Goal: Navigation & Orientation: Find specific page/section

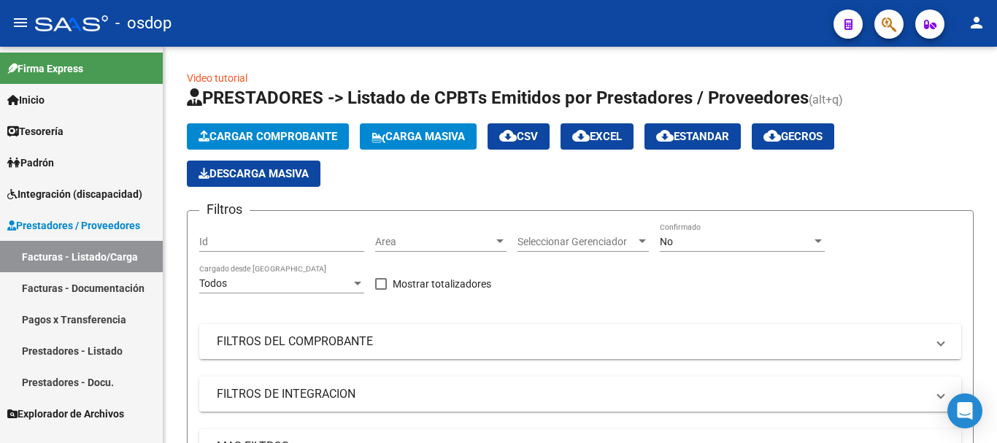
click at [91, 385] on link "Prestadores - Docu." at bounding box center [81, 381] width 163 height 31
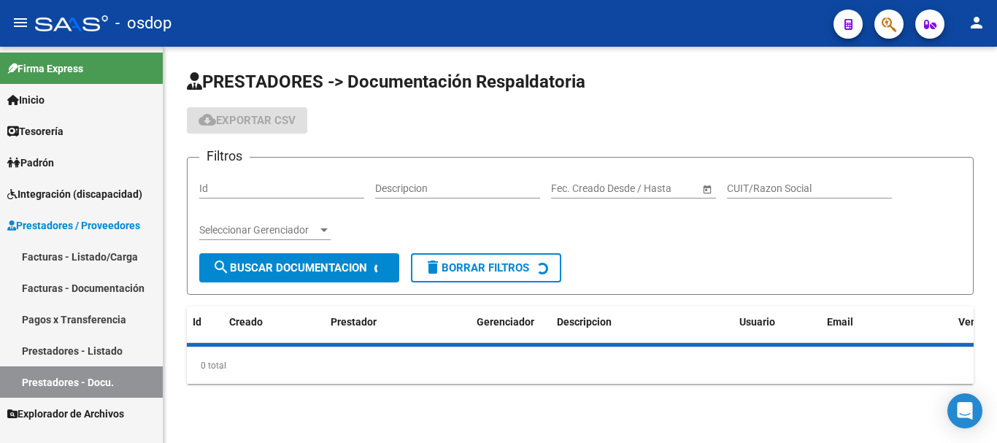
click at [96, 352] on link "Prestadores - Listado" at bounding box center [81, 350] width 163 height 31
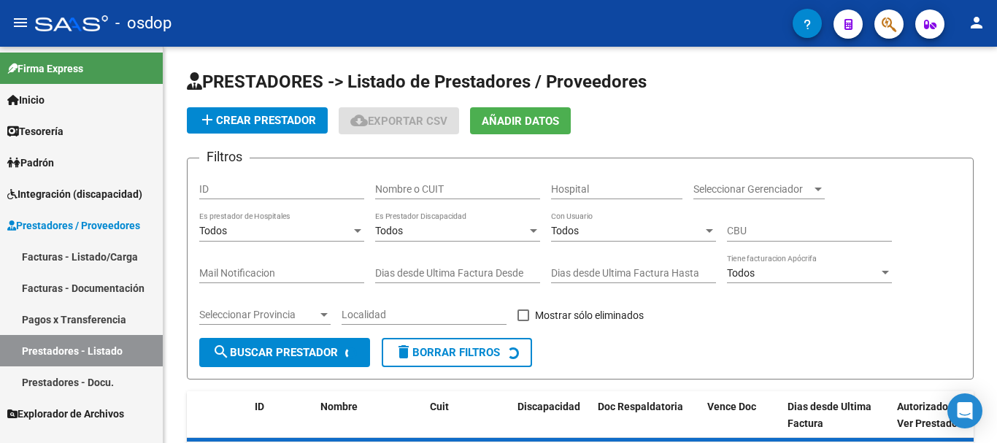
click at [77, 255] on link "Facturas - Listado/Carga" at bounding box center [81, 256] width 163 height 31
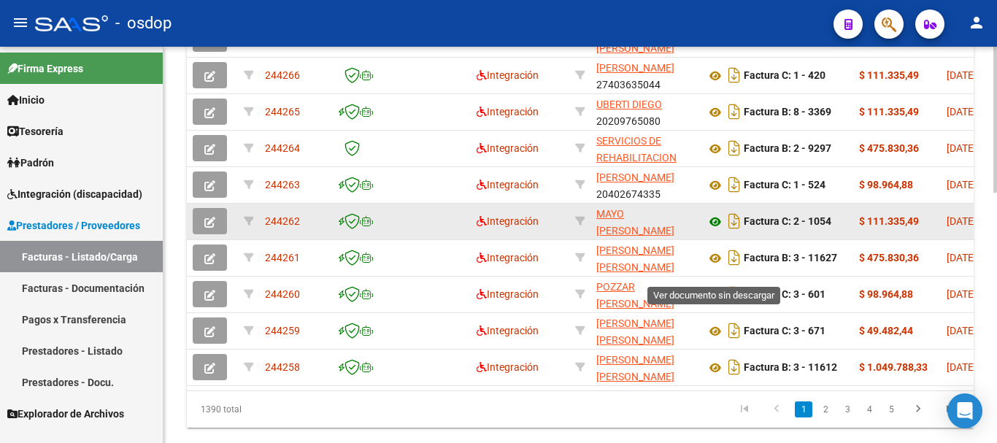
scroll to position [657, 0]
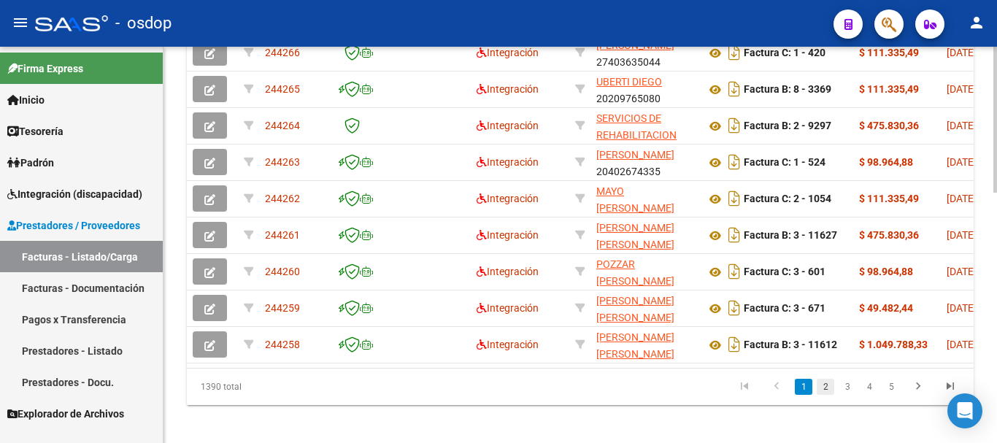
click at [829, 395] on link "2" at bounding box center [826, 387] width 18 height 16
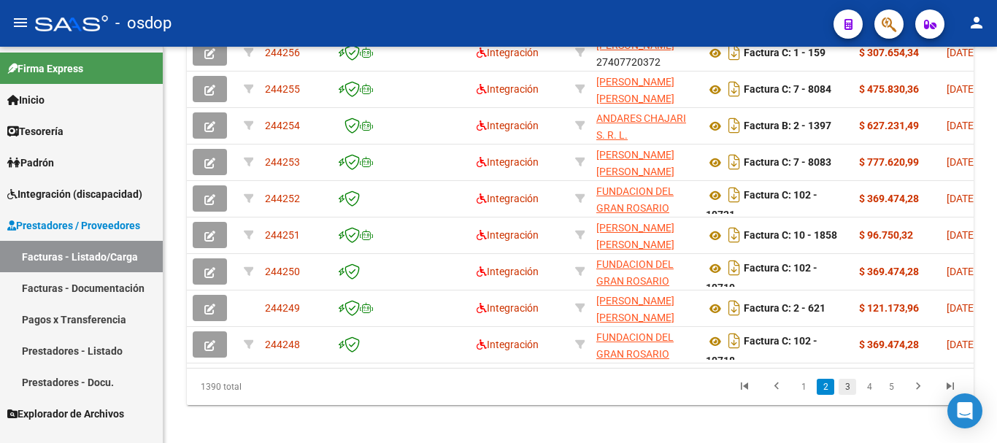
click at [849, 395] on link "3" at bounding box center [848, 387] width 18 height 16
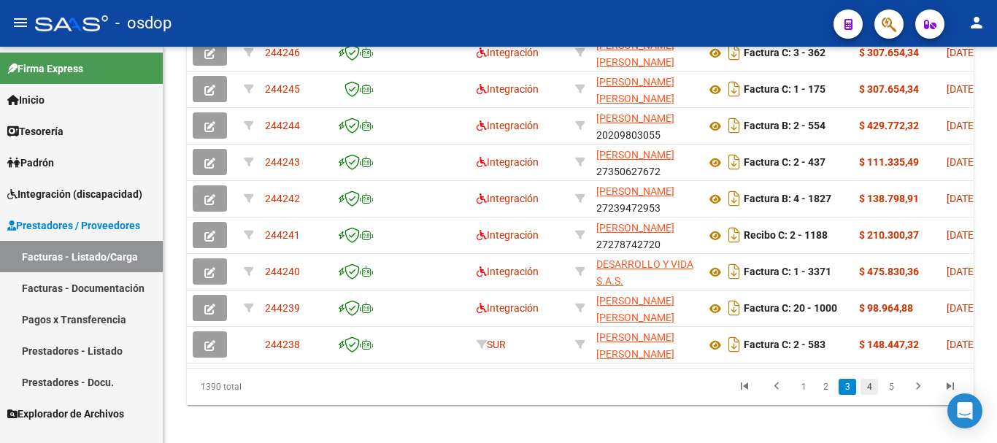
click at [869, 395] on link "4" at bounding box center [870, 387] width 18 height 16
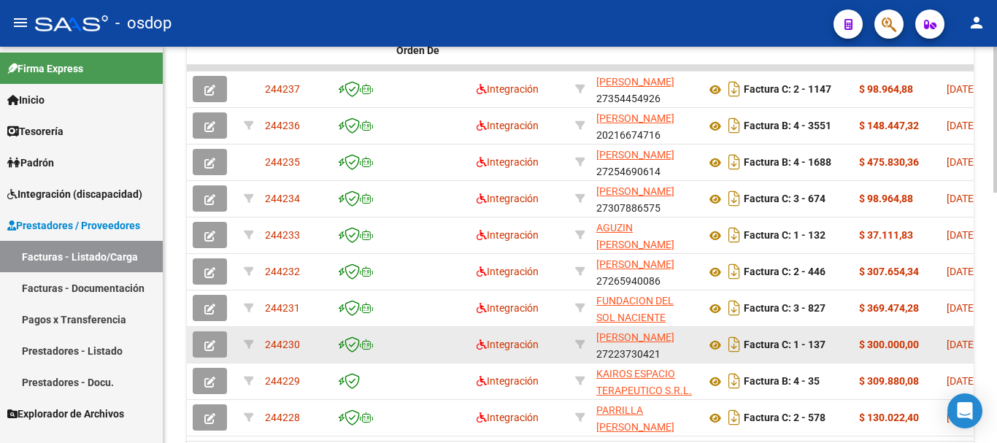
scroll to position [677, 0]
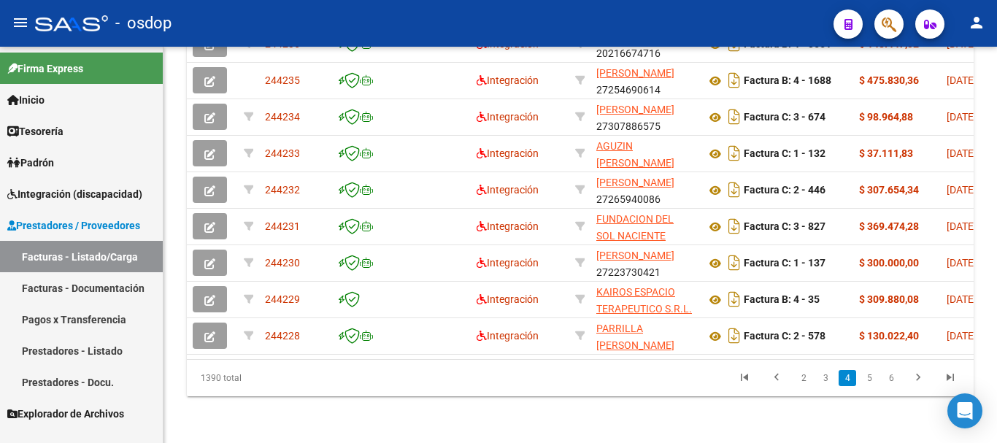
click at [799, 382] on link "2" at bounding box center [804, 378] width 18 height 16
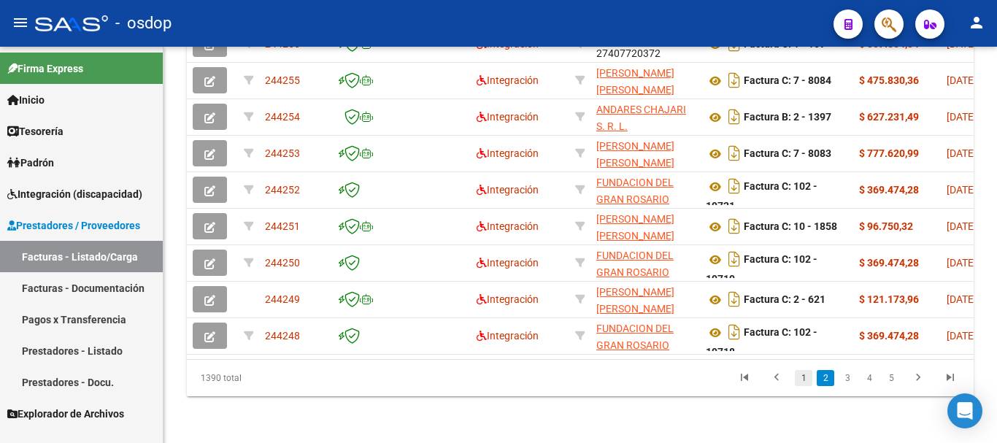
click at [804, 381] on link "1" at bounding box center [804, 378] width 18 height 16
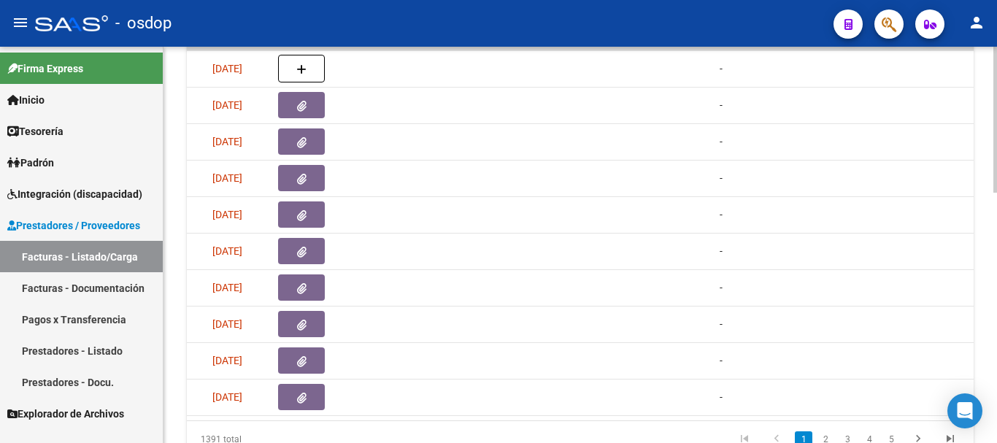
scroll to position [0, 1026]
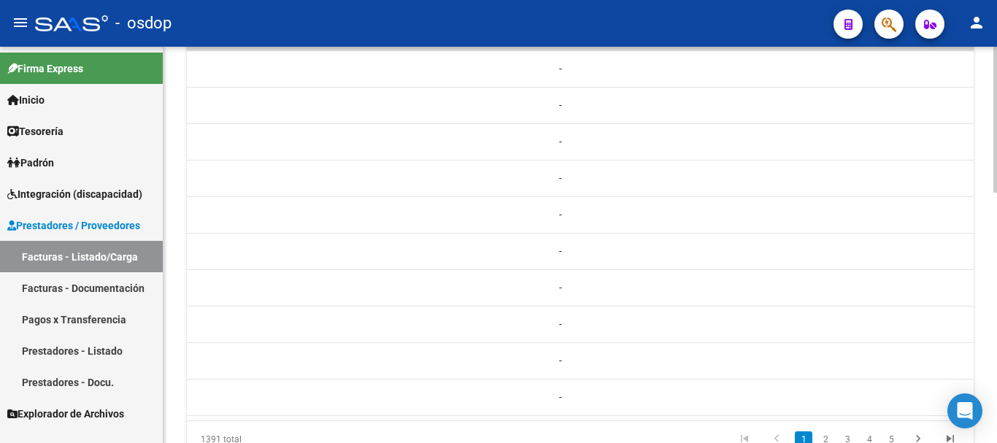
drag, startPoint x: 495, startPoint y: 434, endPoint x: 529, endPoint y: 434, distance: 34.3
click at [528, 434] on div "1391 total 1 2 3 4 5" at bounding box center [580, 439] width 787 height 36
drag, startPoint x: 529, startPoint y: 434, endPoint x: 609, endPoint y: 434, distance: 79.6
click at [609, 434] on div "1391 total 1 2 3 4 5" at bounding box center [580, 439] width 787 height 36
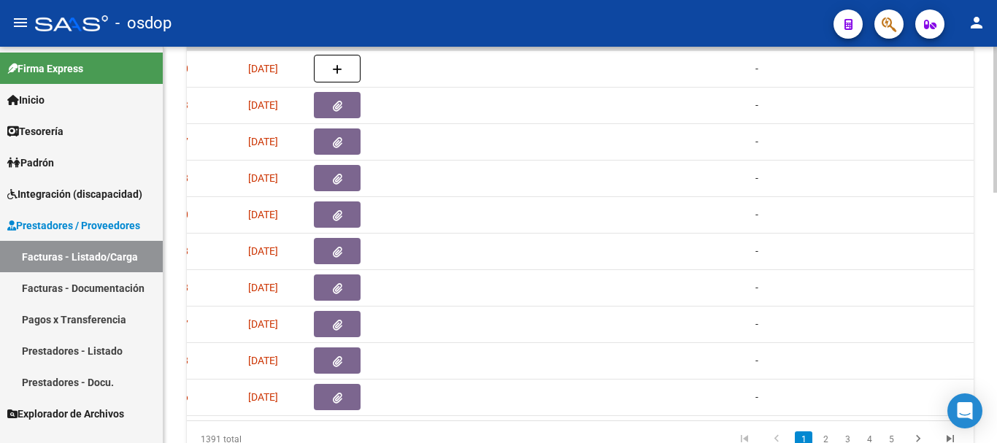
scroll to position [0, 0]
